Goal: Find specific page/section: Find specific page/section

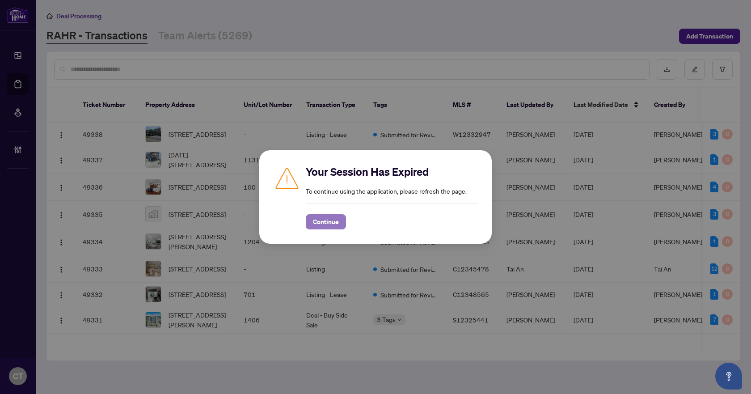
click at [318, 221] on span "Continue" at bounding box center [326, 222] width 26 height 14
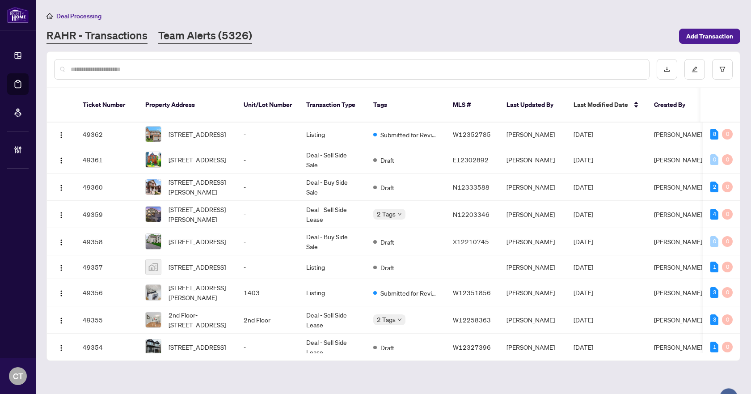
click at [179, 41] on link "Team Alerts (5326)" at bounding box center [205, 36] width 94 height 16
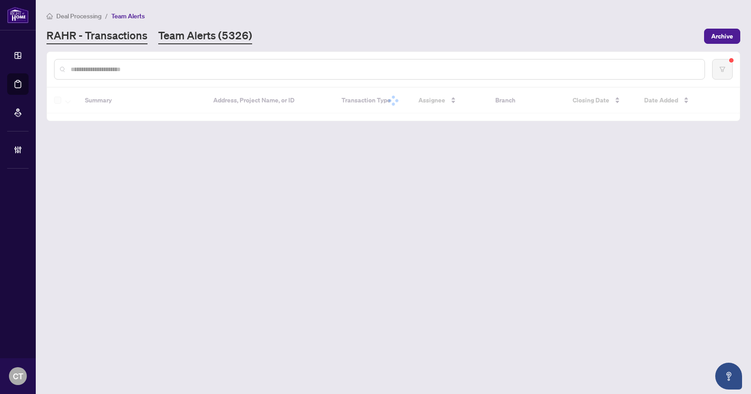
click at [123, 36] on link "RAHR - Transactions" at bounding box center [97, 36] width 101 height 16
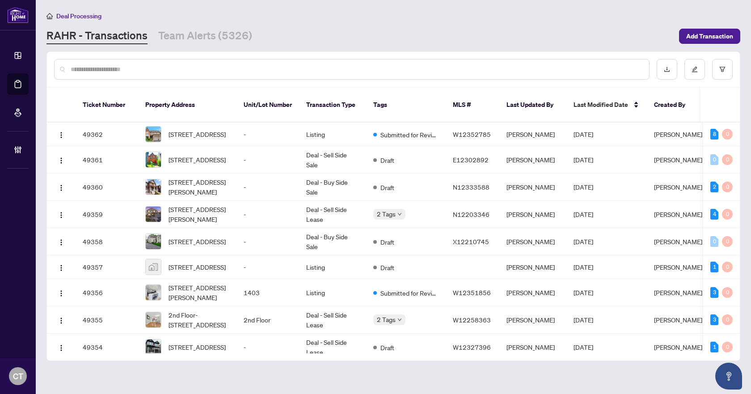
click at [712, 69] on div at bounding box center [695, 69] width 76 height 21
click at [717, 70] on button "button" at bounding box center [722, 69] width 21 height 21
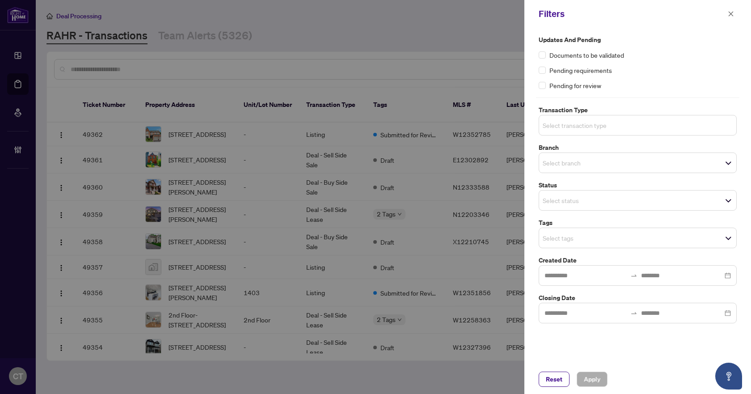
click at [557, 123] on input "search" at bounding box center [574, 125] width 63 height 11
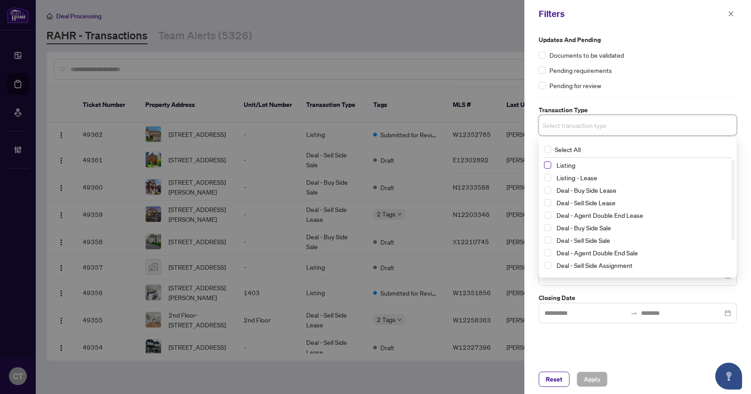
click at [548, 164] on span "Select Listing" at bounding box center [547, 164] width 7 height 7
click at [547, 179] on span "Select Listing - Lease" at bounding box center [547, 179] width 7 height 7
click at [534, 137] on div "Updates and Pending Documents to be validated Pending requirements Pending for …" at bounding box center [638, 196] width 227 height 337
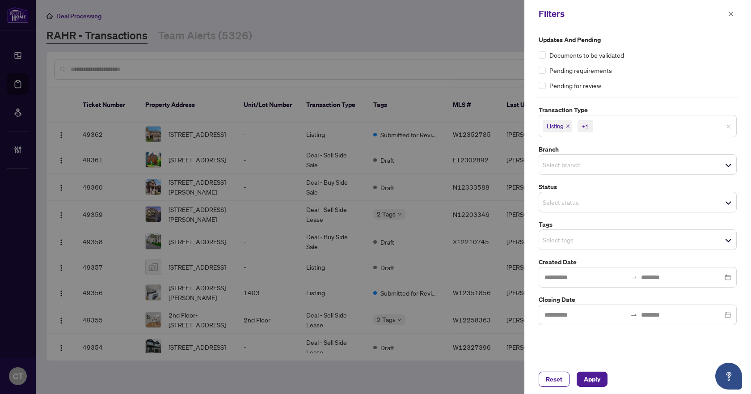
click at [573, 241] on input "search" at bounding box center [574, 239] width 63 height 11
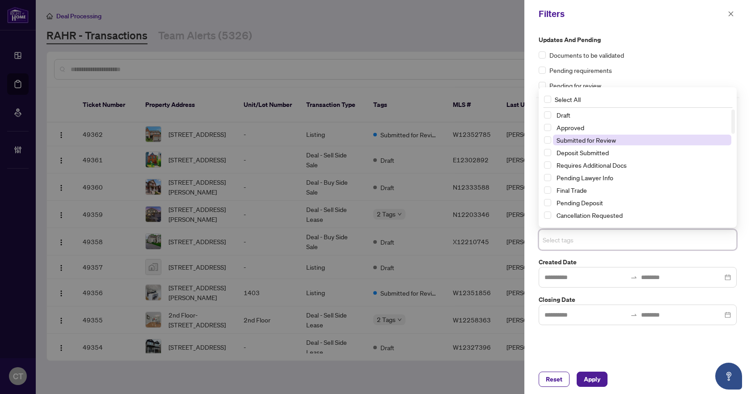
click at [589, 139] on span "Submitted for Review" at bounding box center [586, 140] width 59 height 8
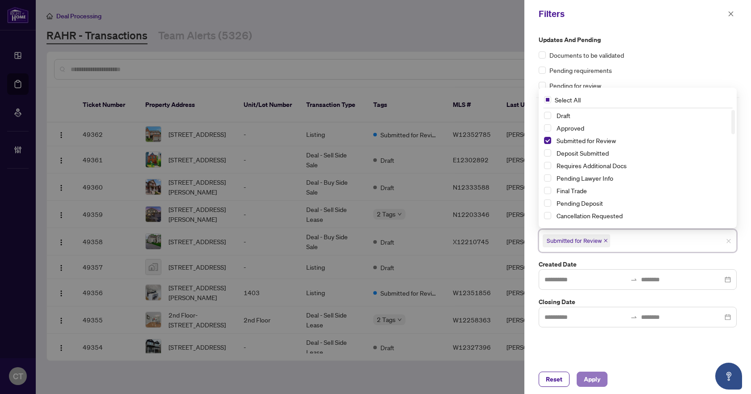
click at [583, 385] on button "Apply" at bounding box center [592, 379] width 31 height 15
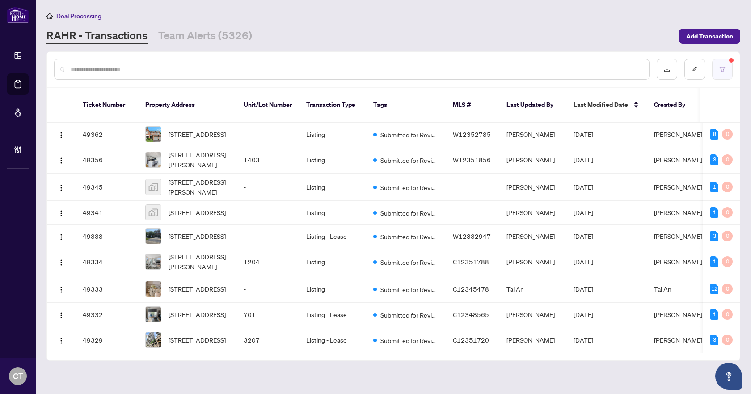
click at [726, 72] on button "button" at bounding box center [722, 69] width 21 height 21
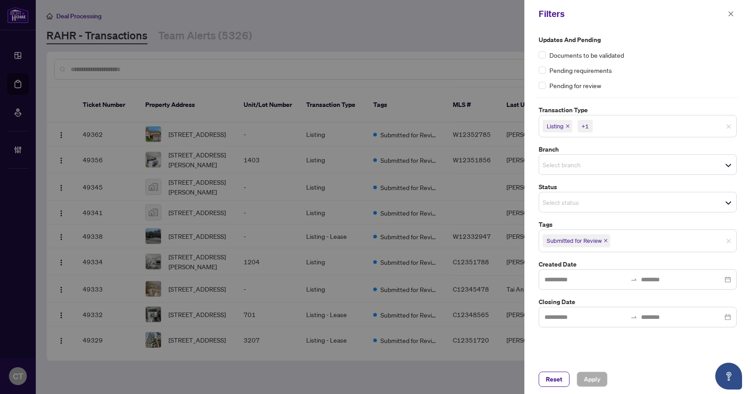
click at [565, 165] on input "search" at bounding box center [574, 164] width 63 height 11
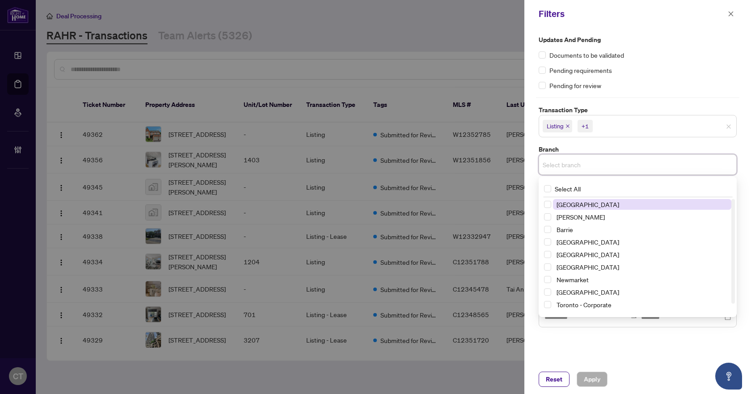
click at [571, 201] on span "[GEOGRAPHIC_DATA]" at bounding box center [588, 204] width 63 height 8
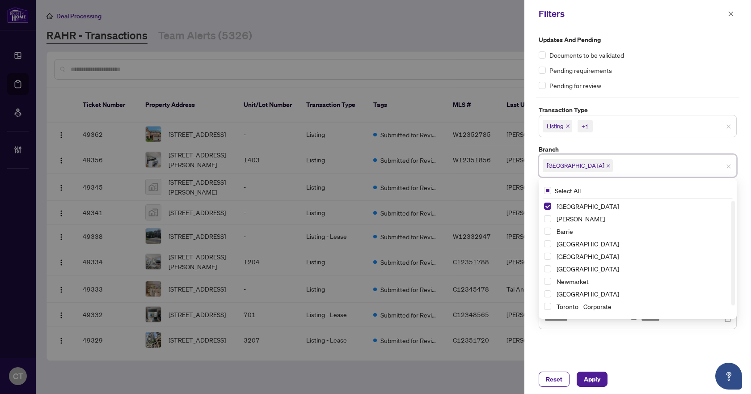
click at [600, 149] on label "Branch" at bounding box center [638, 149] width 198 height 10
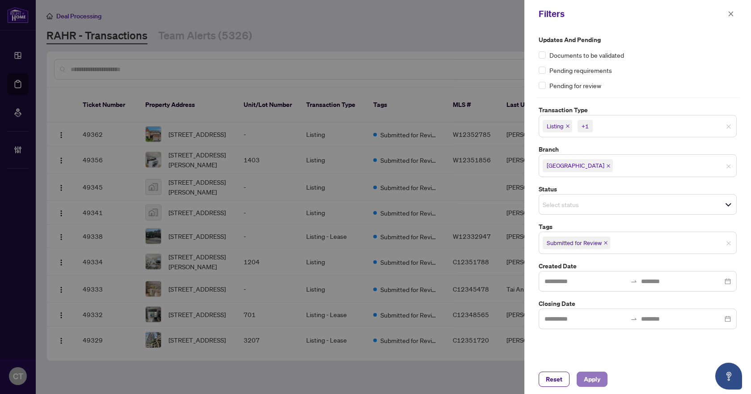
click at [598, 377] on span "Apply" at bounding box center [592, 379] width 17 height 14
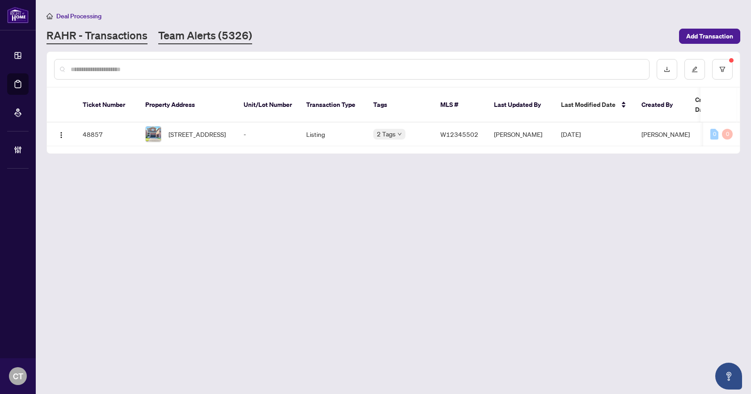
click at [225, 39] on link "Team Alerts (5326)" at bounding box center [205, 36] width 94 height 16
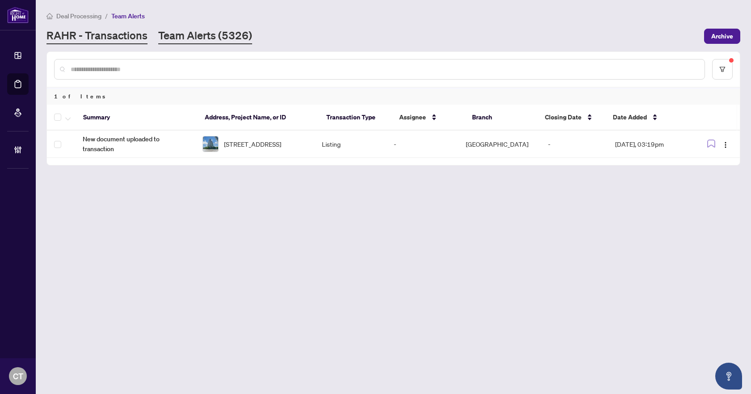
click at [96, 35] on link "RAHR - Transactions" at bounding box center [97, 36] width 101 height 16
